Goal: Information Seeking & Learning: Learn about a topic

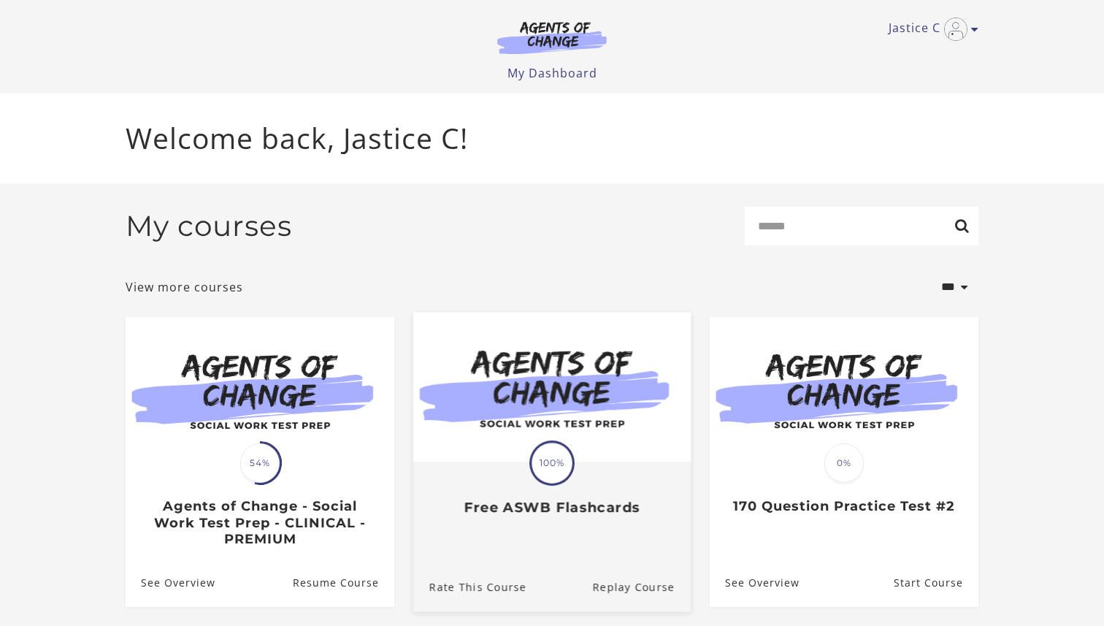
scroll to position [44, 0]
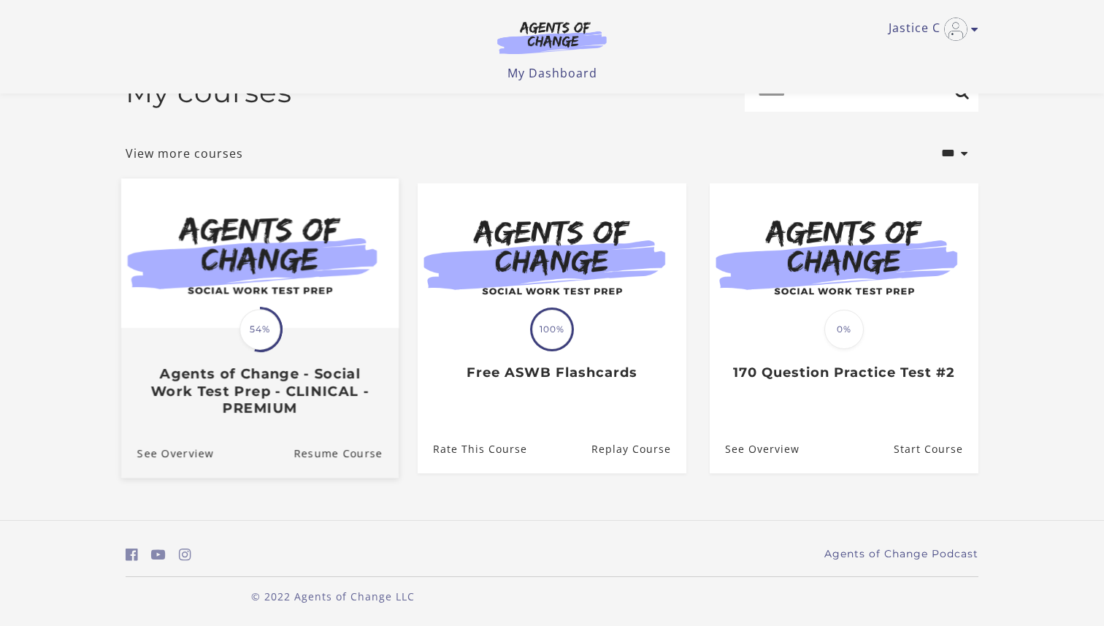
click at [229, 405] on h3 "Agents of Change - Social Work Test Prep - CLINICAL - PREMIUM" at bounding box center [259, 391] width 245 height 51
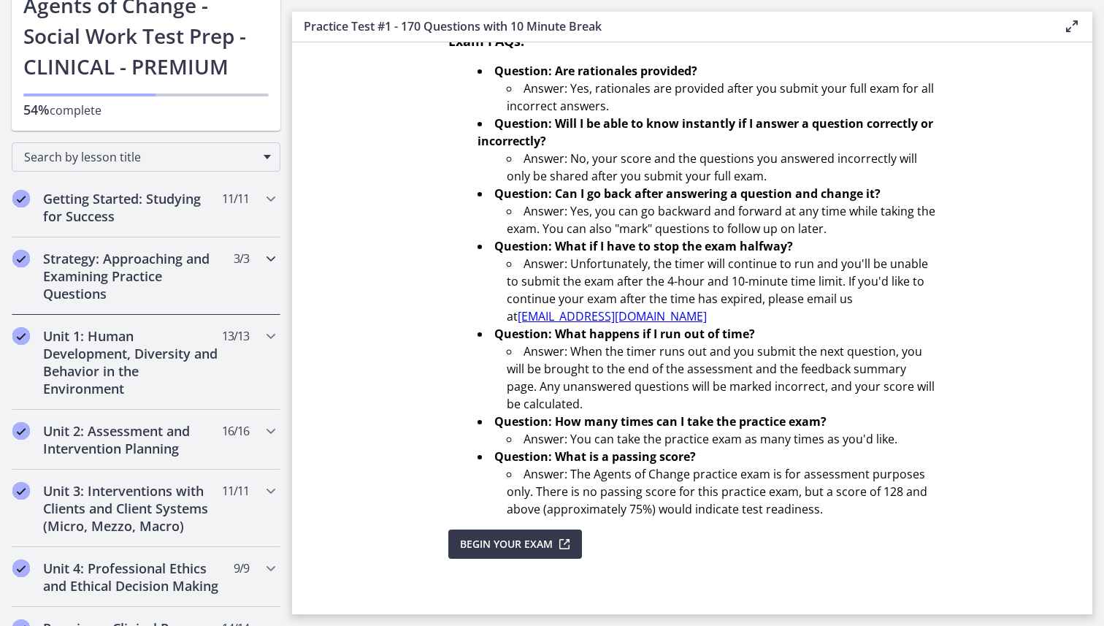
scroll to position [107, 0]
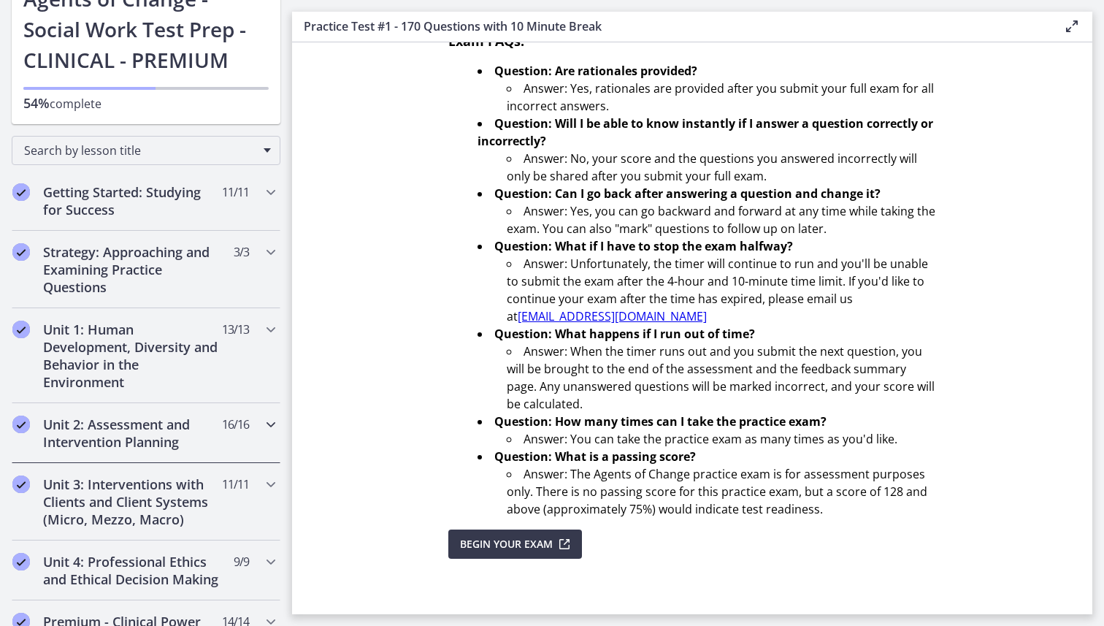
click at [175, 439] on h2 "Unit 2: Assessment and Intervention Planning" at bounding box center [132, 432] width 178 height 35
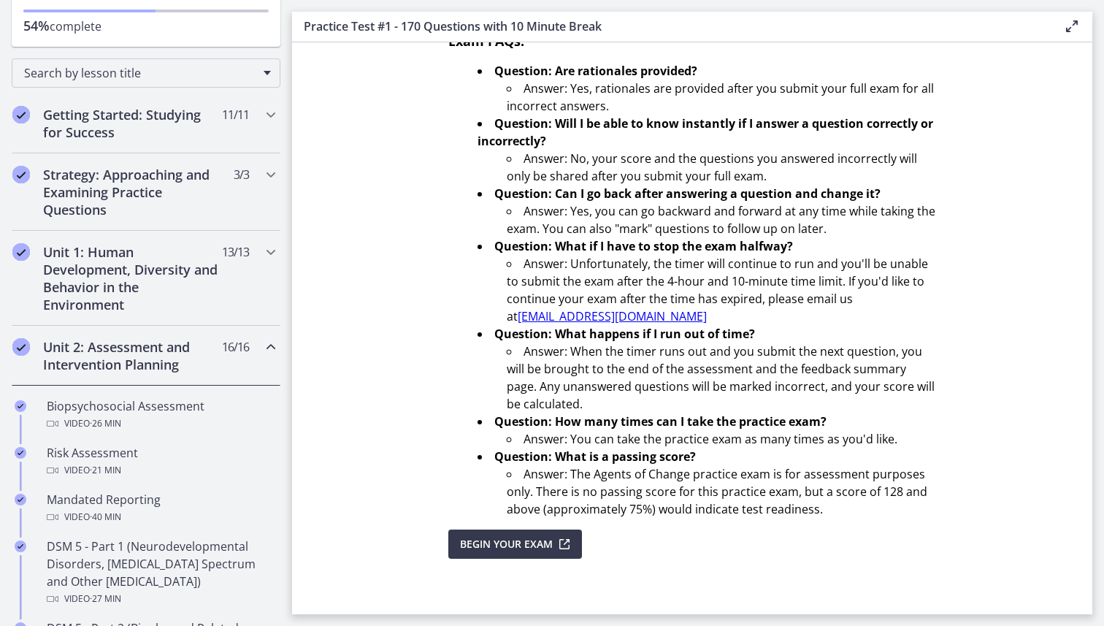
scroll to position [194, 0]
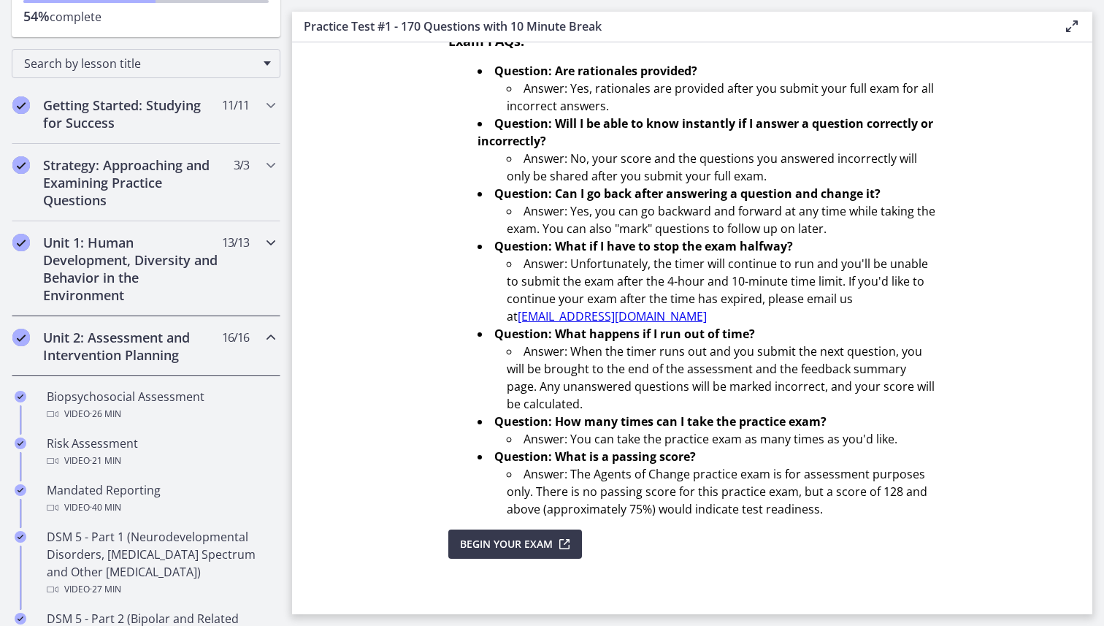
click at [203, 281] on h2 "Unit 1: Human Development, Diversity and Behavior in the Environment" at bounding box center [132, 269] width 178 height 70
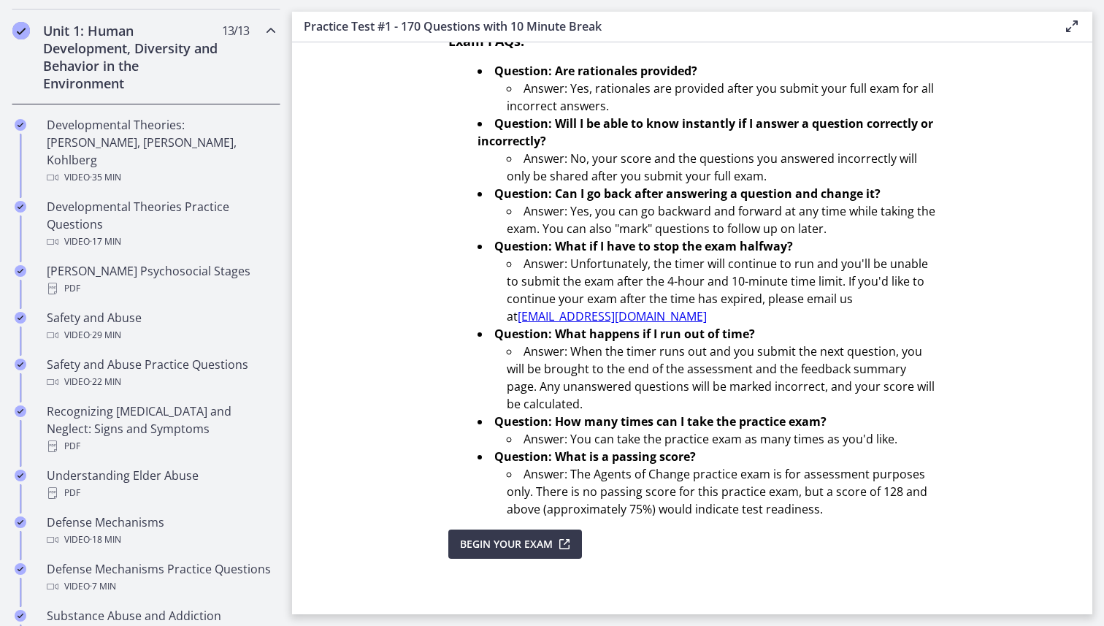
scroll to position [399, 0]
